Goal: Obtain resource: Download file/media

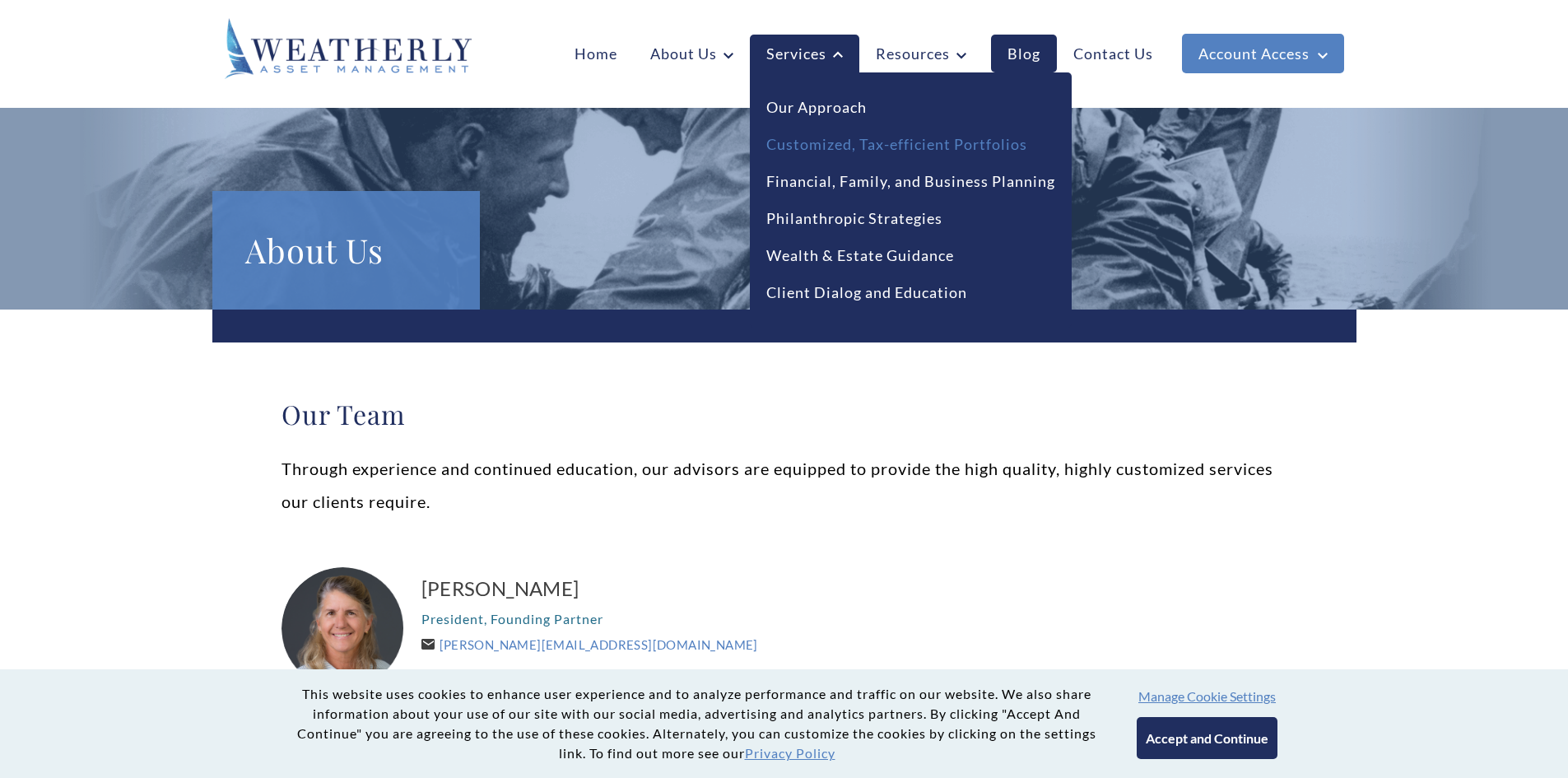
click at [808, 144] on link "Customized, Tax-efficient Portfolios" at bounding box center [897, 144] width 261 height 22
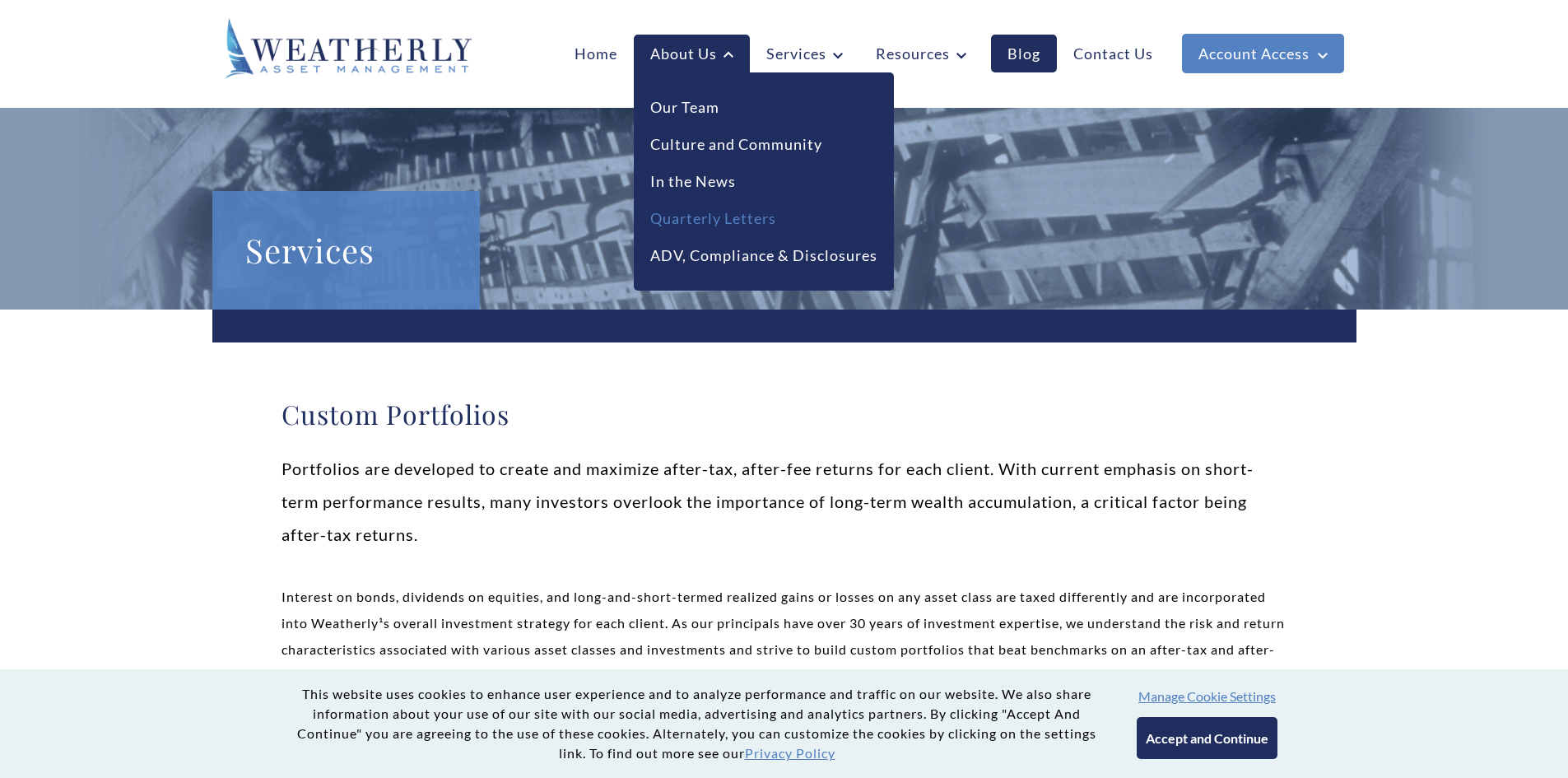
click at [714, 216] on link "Quarterly Letters" at bounding box center [713, 219] width 126 height 22
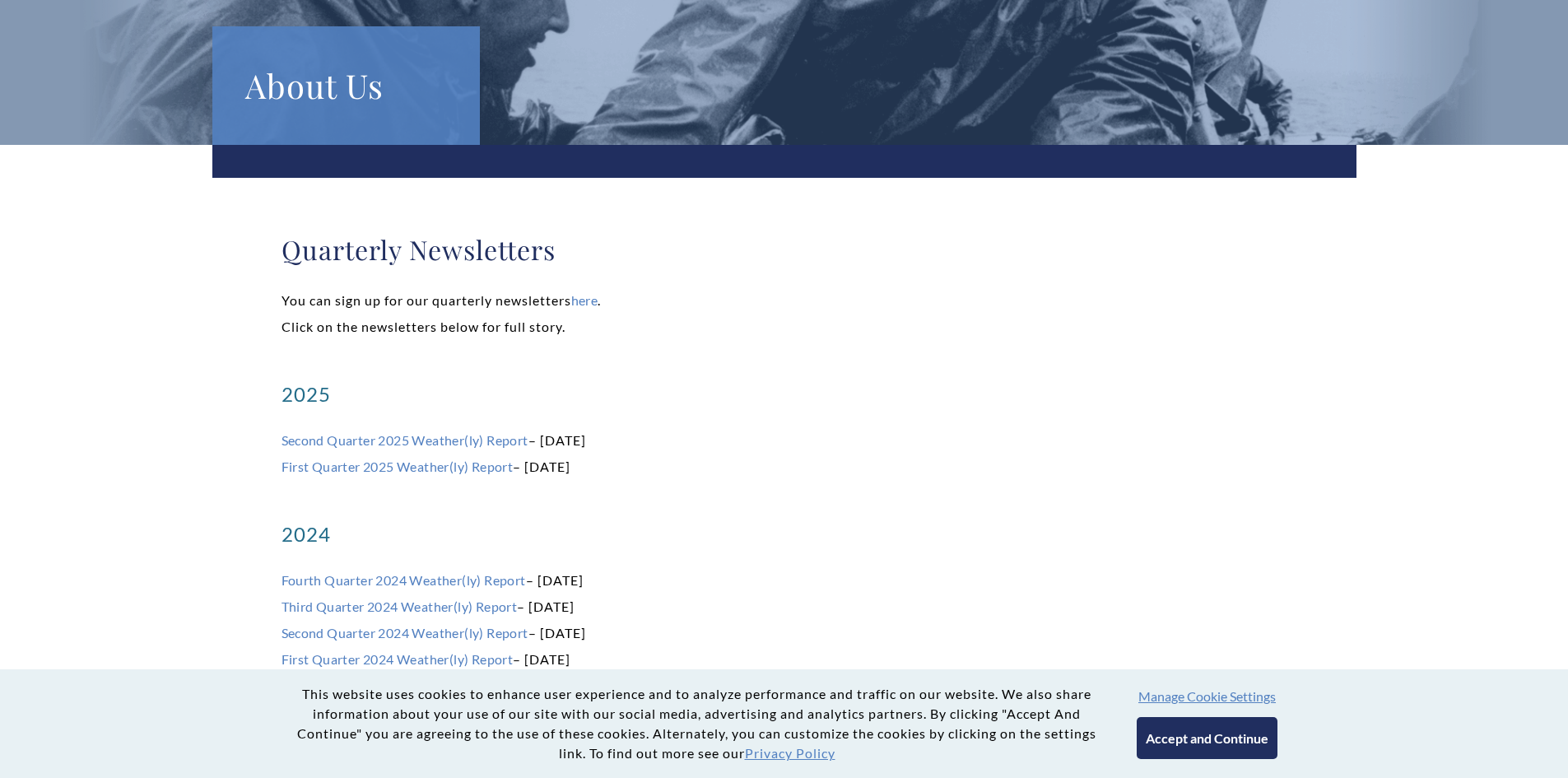
scroll to position [247, 0]
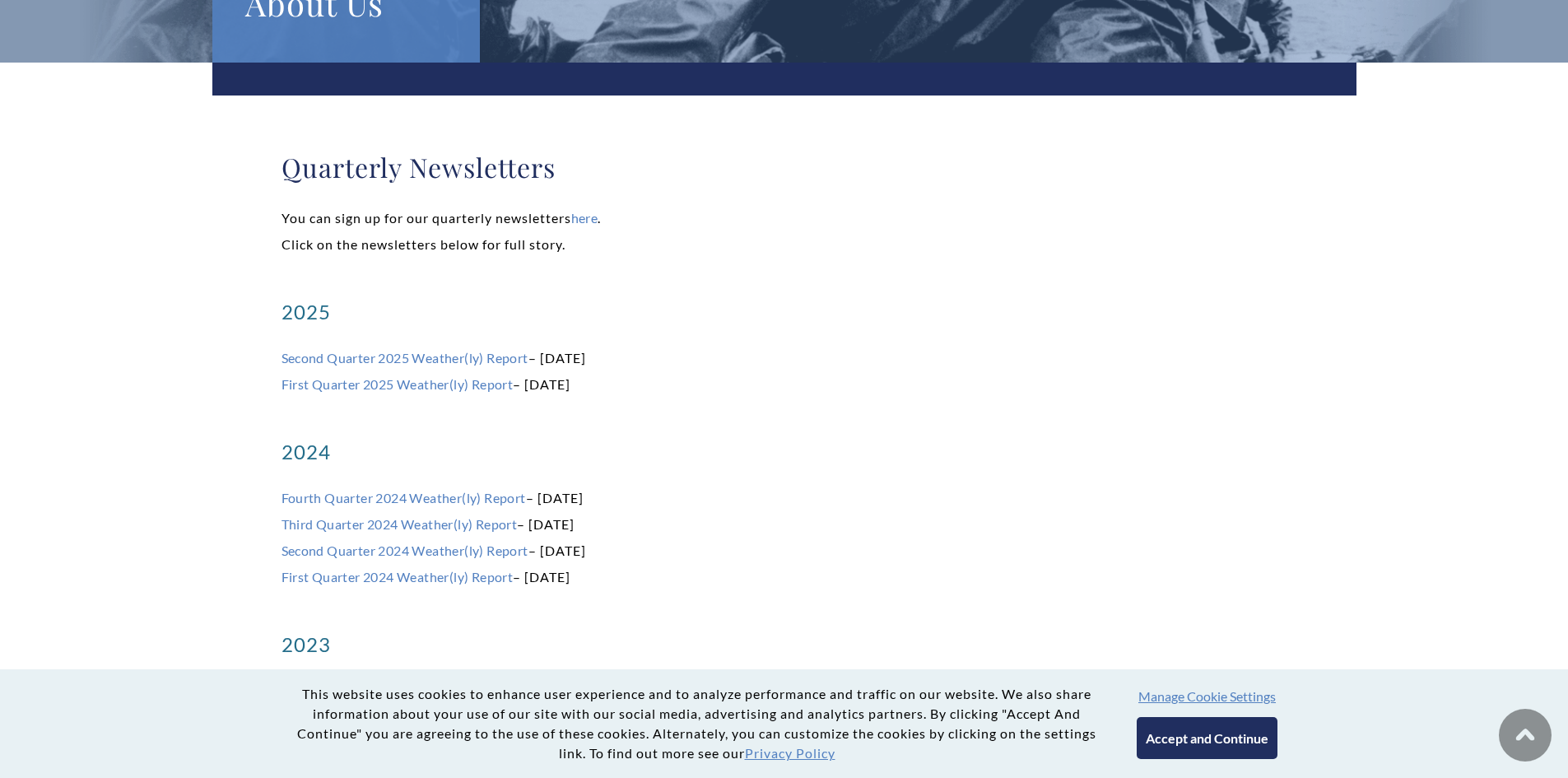
click at [435, 349] on p "Second Quarter 2025 Weather(ly) Report – July 2025 First Quarter 2025 Weather(l…" at bounding box center [784, 371] width 1006 height 53
click at [429, 360] on link "Second Quarter 2025 Weather(ly) Report" at bounding box center [404, 358] width 247 height 16
